Goal: Check status: Check status

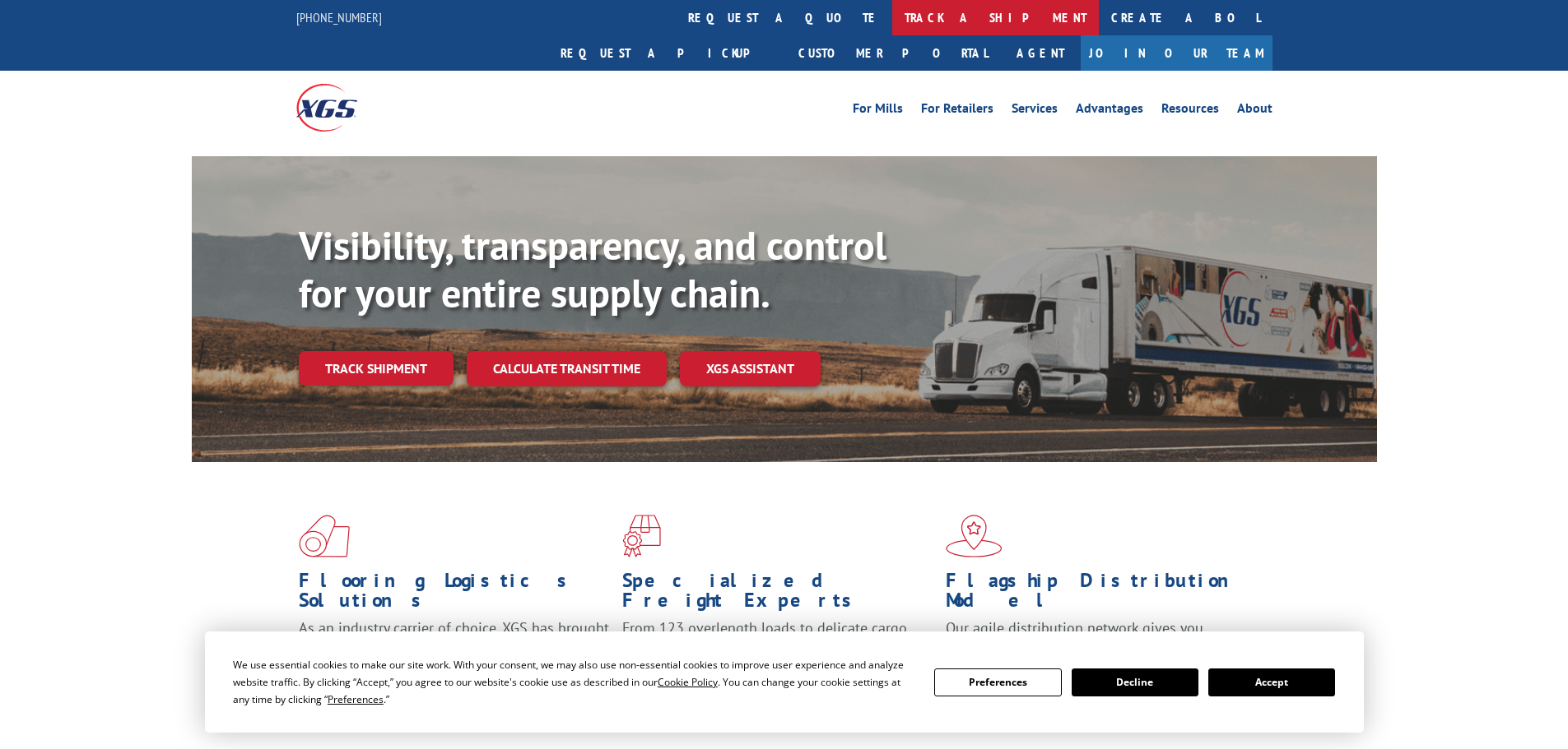
click at [892, 10] on link "track a shipment" at bounding box center [995, 18] width 207 height 35
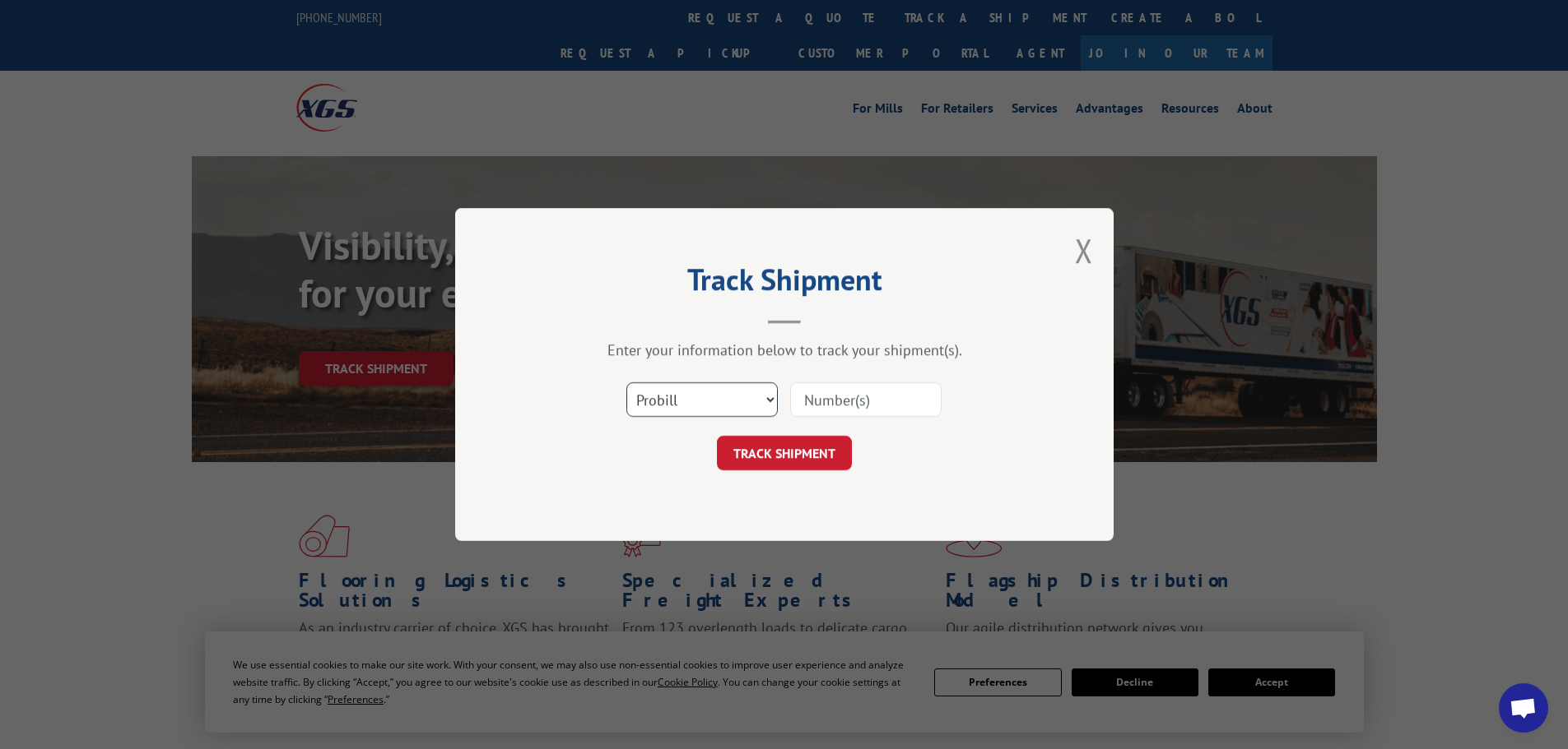
click at [700, 403] on select "Select category... Probill BOL PO" at bounding box center [701, 399] width 151 height 34
select select "bol"
click at [626, 382] on select "Select category... Probill BOL PO" at bounding box center [701, 399] width 151 height 34
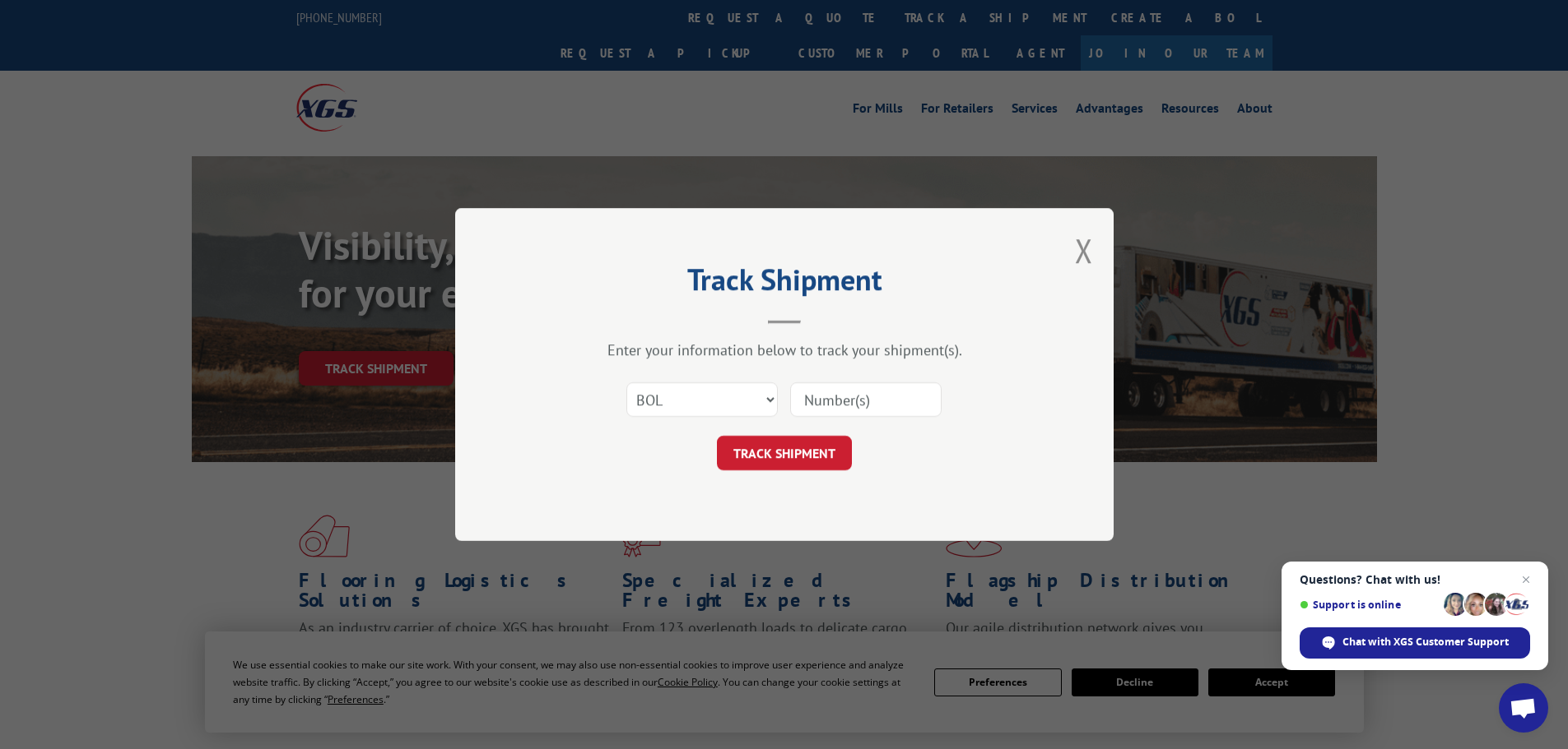
click at [860, 402] on input at bounding box center [866, 399] width 151 height 34
paste input "6014884"
type input "6014884"
click at [811, 441] on button "TRACK SHIPMENT" at bounding box center [784, 452] width 135 height 34
